Goal: Information Seeking & Learning: Check status

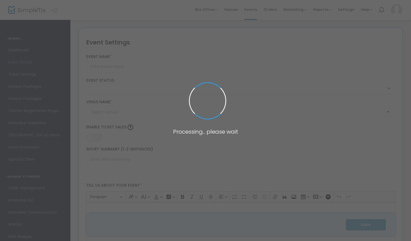
type input "Summer Frights With TOTDE"
type textarea "Join us for the hottest [DATE] party of 2025! Turn On The Dark Entertainment pr…"
type input "6.000 %"
type input "Buy Tickets"
type input "The Lyric"
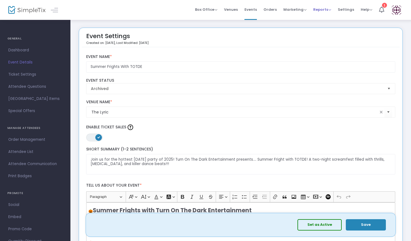
click at [322, 8] on span "Reports" at bounding box center [322, 9] width 18 height 5
click at [323, 19] on li "Analytics" at bounding box center [331, 18] width 36 height 11
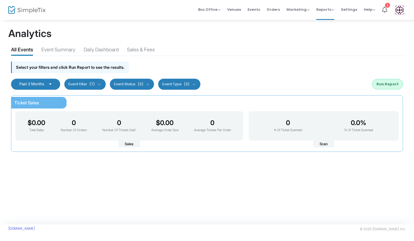
click at [55, 86] on span "Select" at bounding box center [50, 83] width 9 height 9
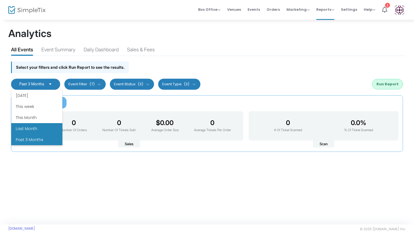
scroll to position [66, 0]
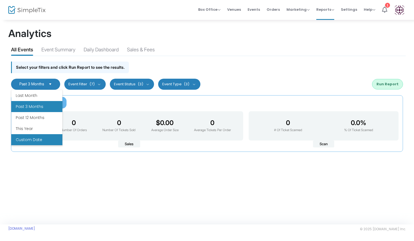
click at [38, 140] on li "Custom Date" at bounding box center [36, 139] width 51 height 11
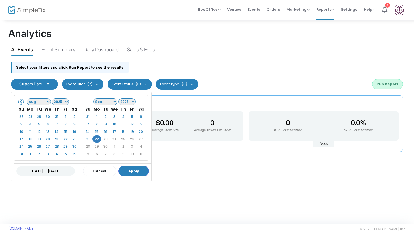
click at [91, 84] on span "(7)" at bounding box center [89, 84] width 5 height 4
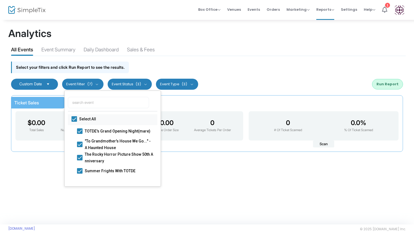
click at [88, 121] on span "Select All" at bounding box center [113, 119] width 69 height 7
click at [74, 122] on input "Select All" at bounding box center [74, 122] width 0 height 0
checkbox input "false"
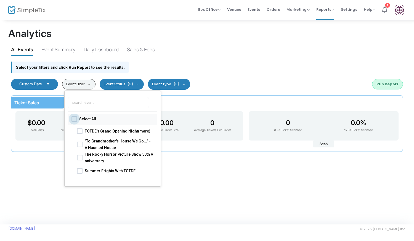
checkbox input "false"
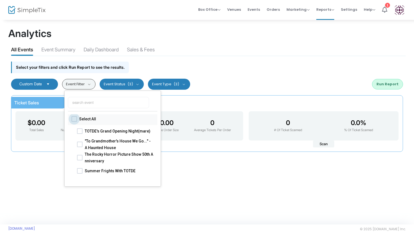
checkbox input "false"
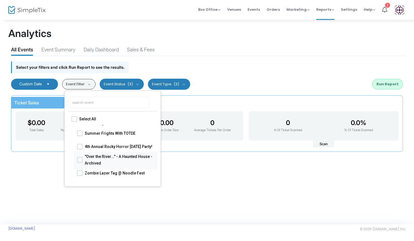
drag, startPoint x: 97, startPoint y: 158, endPoint x: 100, endPoint y: 157, distance: 3.4
click at [100, 157] on span ""Over the River..." - A Haunted House - Archived" at bounding box center [119, 159] width 69 height 13
click at [80, 162] on input ""Over the River..." - A Haunted House - Archived" at bounding box center [79, 162] width 0 height 0
checkbox input "true"
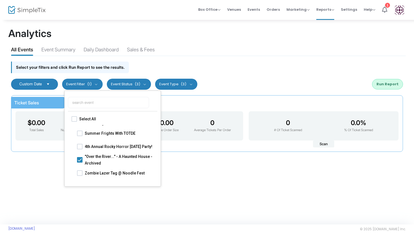
click at [149, 70] on div "Select your filters and click Run Report to see the results." at bounding box center [206, 66] width 397 height 20
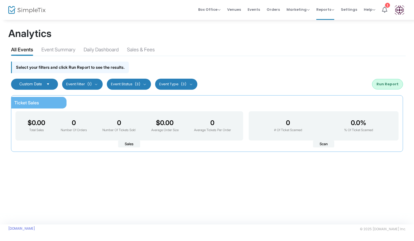
click at [148, 82] on button "Event Status (3)" at bounding box center [129, 84] width 44 height 11
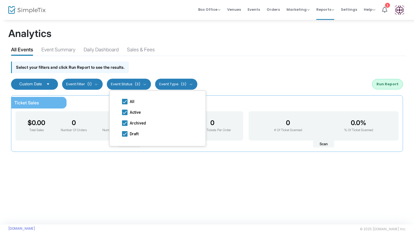
click at [148, 82] on button "Event Status (3)" at bounding box center [129, 84] width 44 height 11
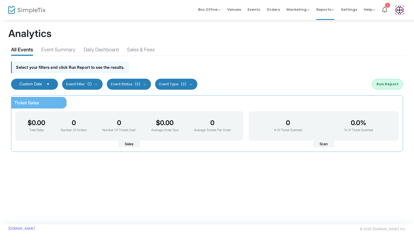
click at [167, 83] on button "Event Type (3)" at bounding box center [176, 84] width 42 height 11
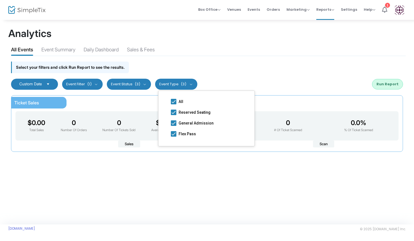
click at [170, 63] on div "Select your filters and click Run Report to see the results." at bounding box center [206, 66] width 397 height 20
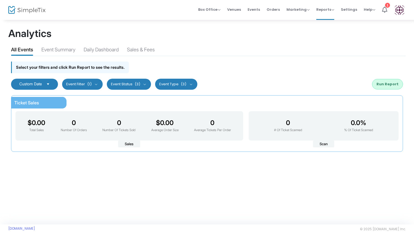
click at [49, 81] on span "Select" at bounding box center [48, 83] width 9 height 9
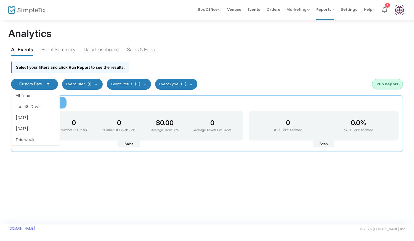
scroll to position [66, 0]
click at [32, 141] on li "Custom Date" at bounding box center [35, 139] width 48 height 11
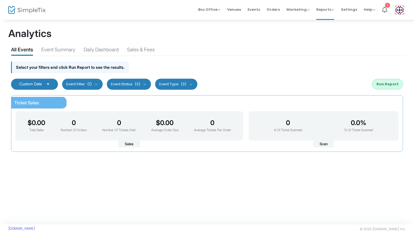
click at [390, 84] on button "Run Report" at bounding box center [387, 84] width 31 height 10
click at [48, 82] on span "Select" at bounding box center [48, 83] width 9 height 9
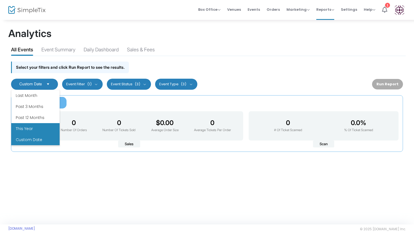
click at [30, 133] on li "This Year" at bounding box center [35, 128] width 48 height 11
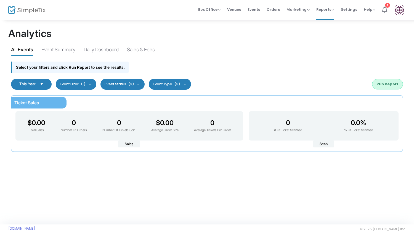
click at [40, 86] on span "Select" at bounding box center [41, 83] width 9 height 9
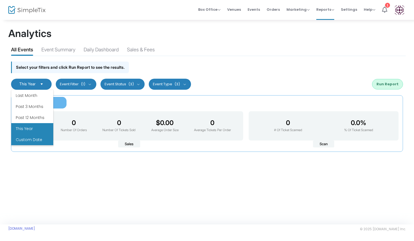
click at [33, 139] on li "Custom Date" at bounding box center [32, 139] width 42 height 11
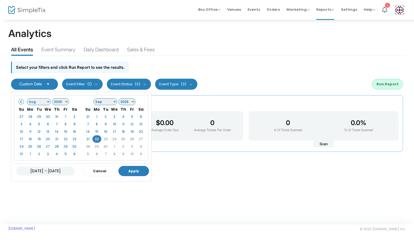
click at [46, 104] on select "Jan Feb Mar Apr May Jun [DATE] Aug Sep Oct Nov Dec" at bounding box center [39, 101] width 24 height 7
click at [64, 101] on select "1925 1926 1927 1928 1929 1930 1931 1932 1933 1934 1935 1936 1937 1938 1939 1940…" at bounding box center [60, 101] width 17 height 7
click at [115, 102] on select "Jan Feb Mar Apr May Jun [DATE] Aug Sep Oct Nov Dec" at bounding box center [105, 101] width 24 height 7
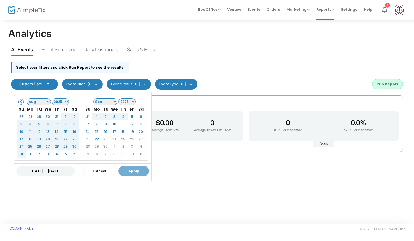
click at [108, 100] on select "Jan Feb Mar Apr May Jun [DATE] Aug Sep Oct Nov Dec" at bounding box center [105, 101] width 24 height 7
click at [134, 100] on select "2025" at bounding box center [126, 101] width 17 height 7
click at [131, 103] on select "2025" at bounding box center [126, 101] width 17 height 7
click at [132, 102] on select "2025" at bounding box center [126, 101] width 17 height 7
click at [129, 102] on select "2025" at bounding box center [126, 101] width 17 height 7
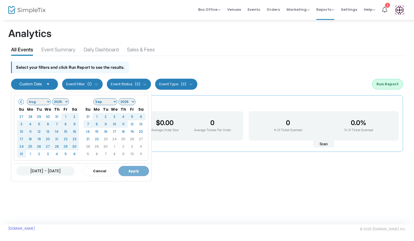
click at [134, 172] on div "[DATE] - [DATE] Cancel Apply" at bounding box center [82, 170] width 137 height 15
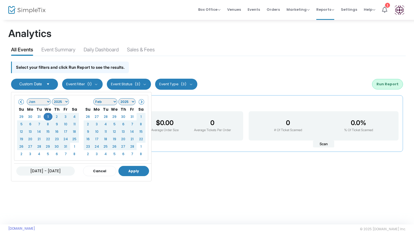
click at [130, 170] on button "Apply" at bounding box center [133, 171] width 31 height 10
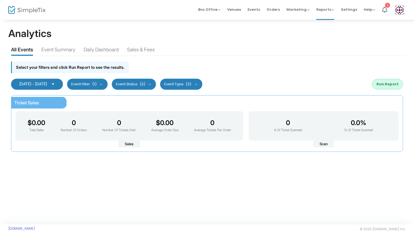
click at [130, 170] on div "Analytics All Events Event Summary Daily Dashboard Sales & Fees Select your fil…" at bounding box center [207, 121] width 414 height 205
click at [49, 86] on span "[DATE] - [DATE]" at bounding box center [33, 84] width 32 height 4
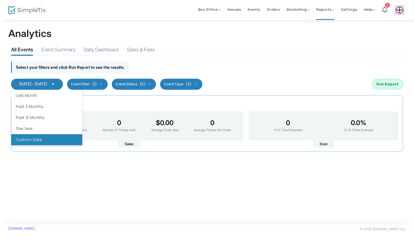
click at [36, 139] on li "Custom Date" at bounding box center [46, 139] width 71 height 11
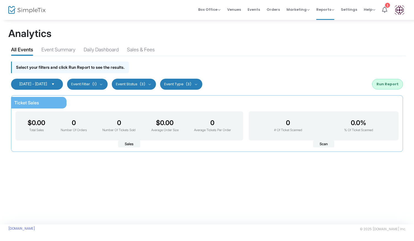
click at [39, 86] on span "[DATE] - [DATE]" at bounding box center [33, 83] width 28 height 5
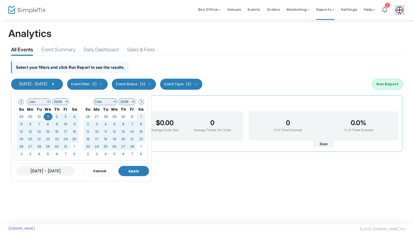
click at [57, 100] on select "1925 1926 1927 1928 1929 1930 1931 1932 1933 1934 1935 1936 1937 1938 1939 1940…" at bounding box center [60, 101] width 17 height 7
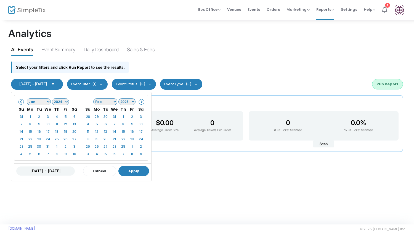
click at [127, 167] on button "Apply" at bounding box center [133, 171] width 31 height 10
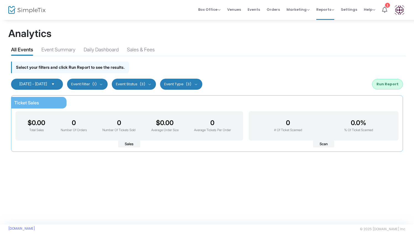
click at [393, 83] on button "Run Report" at bounding box center [387, 84] width 31 height 10
click at [58, 85] on span "Select" at bounding box center [53, 83] width 9 height 9
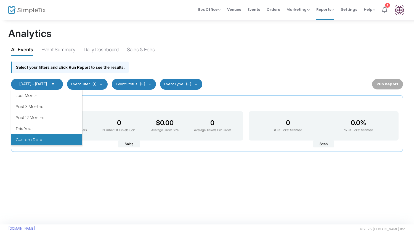
click at [50, 140] on li "Custom Date" at bounding box center [46, 139] width 71 height 11
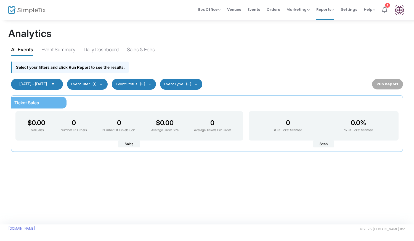
click at [58, 87] on span "Select" at bounding box center [53, 83] width 9 height 9
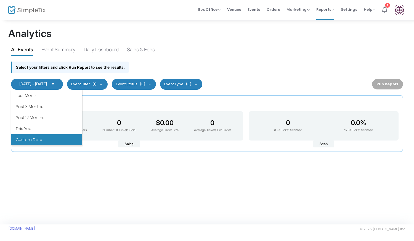
click at [52, 137] on li "Custom Date" at bounding box center [46, 139] width 71 height 11
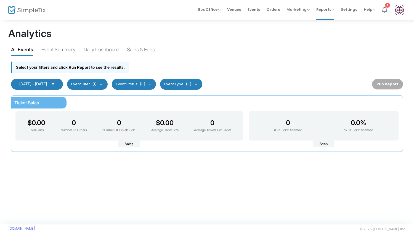
click at [42, 83] on span "[DATE] - [DATE]" at bounding box center [33, 83] width 28 height 5
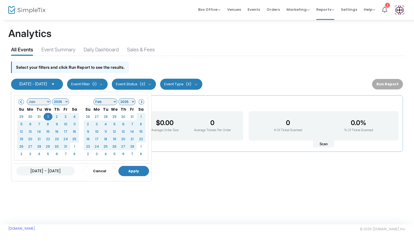
click at [48, 102] on select "Jan Feb Mar Apr May Jun [DATE] Aug Sep Oct Nov Dec" at bounding box center [39, 101] width 24 height 7
click at [59, 102] on select "1925 1926 1927 1928 1929 1930 1931 1932 1933 1934 1935 1936 1937 1938 1939 1940…" at bounding box center [60, 101] width 17 height 7
click at [44, 106] on th "We" at bounding box center [48, 108] width 9 height 7
click at [44, 102] on select "Jan Feb Mar Apr May Jun [DATE] Aug Sep Oct Nov Dec" at bounding box center [39, 101] width 24 height 7
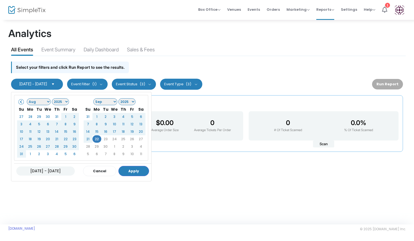
click at [64, 100] on select "1925 1926 1927 1928 1929 1930 1931 1932 1933 1934 1935 1936 1937 1938 1939 1940…" at bounding box center [60, 101] width 17 height 7
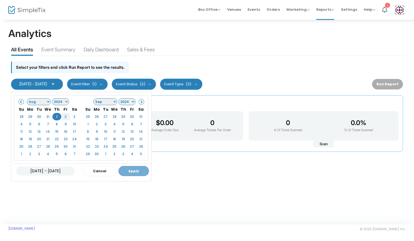
click at [113, 102] on select "Jan Feb Mar Apr May Jun [DATE] Aug Sep Oct Nov Dec" at bounding box center [105, 101] width 24 height 7
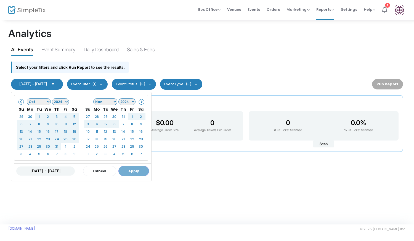
click at [116, 101] on select "Jan Feb Mar Apr May Jun [DATE] Aug Sep Oct Nov Dec" at bounding box center [105, 101] width 24 height 7
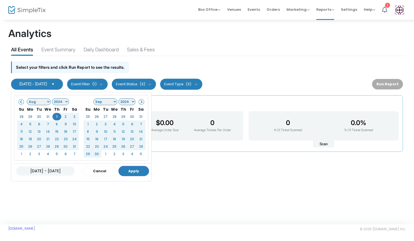
click at [113, 103] on select "Jan Feb Mar Apr May Jun [DATE] Aug Sep Oct Nov Dec" at bounding box center [105, 101] width 24 height 7
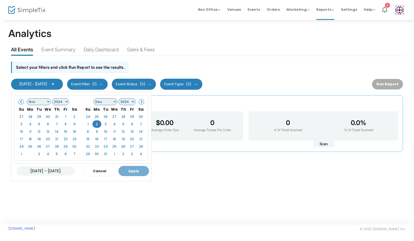
click at [48, 102] on select "Jan Feb Mar Apr May Jun [DATE] Aug Sep Oct Nov Dec" at bounding box center [39, 101] width 24 height 7
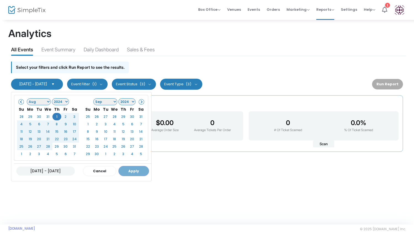
click at [114, 102] on select "Jan Feb Mar Apr May Jun [DATE] Aug Sep Oct Nov Dec" at bounding box center [105, 101] width 24 height 7
